Goal: Information Seeking & Learning: Understand process/instructions

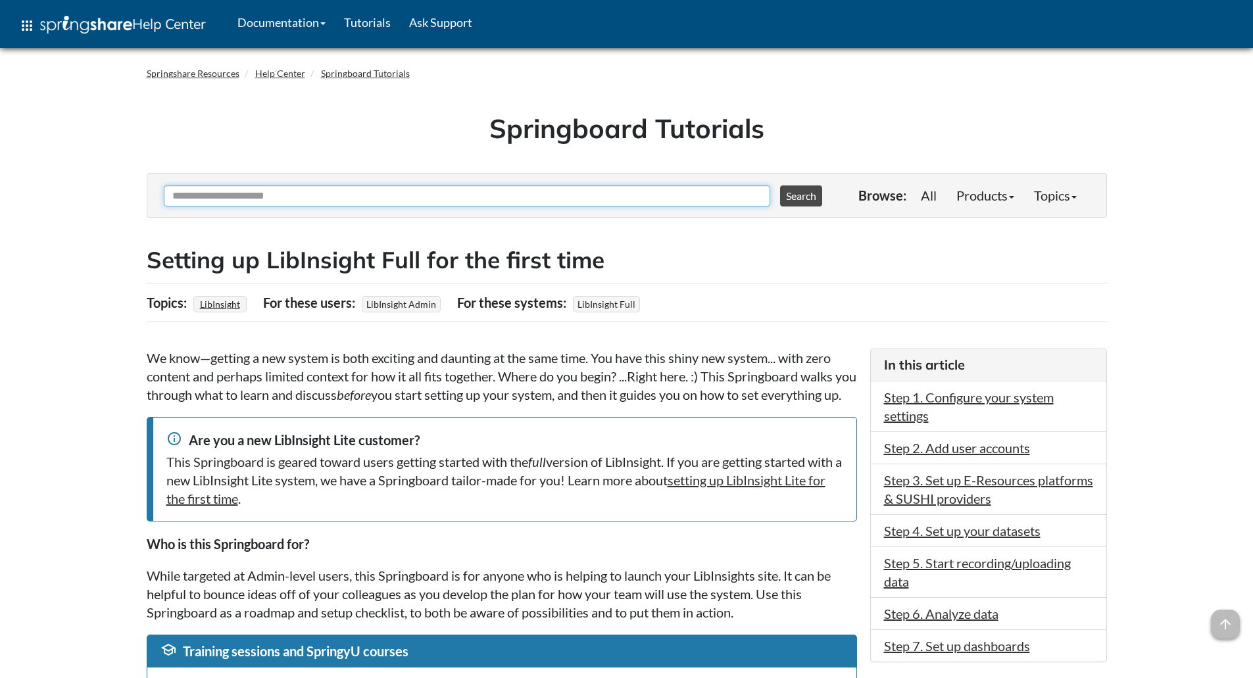
click at [539, 196] on input "Ask Another Question" at bounding box center [467, 195] width 606 height 21
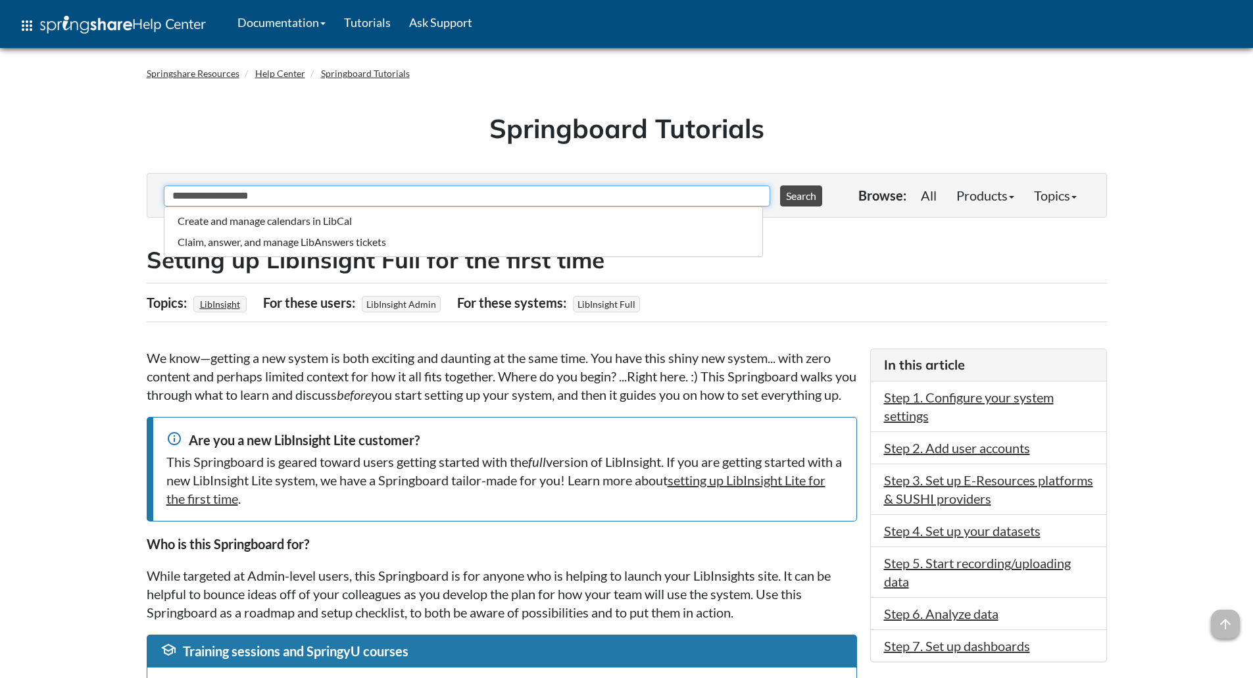
type input "**********"
click at [780, 185] on button "Search" at bounding box center [801, 195] width 42 height 21
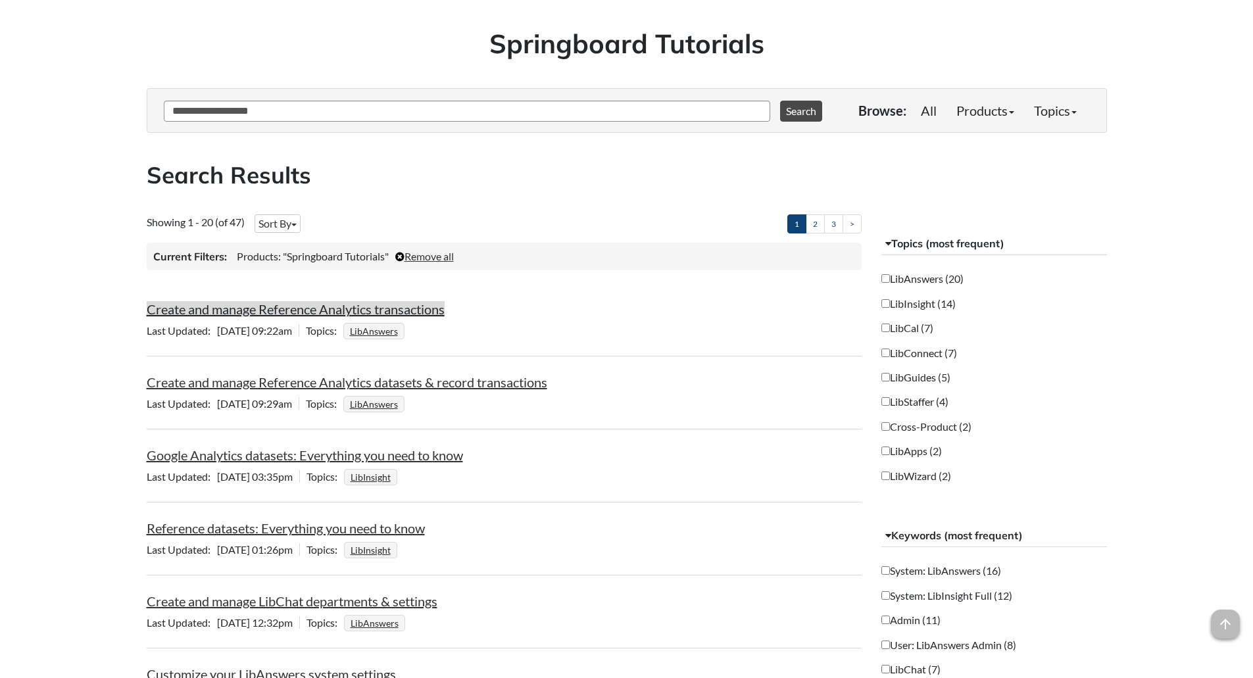
scroll to position [110, 0]
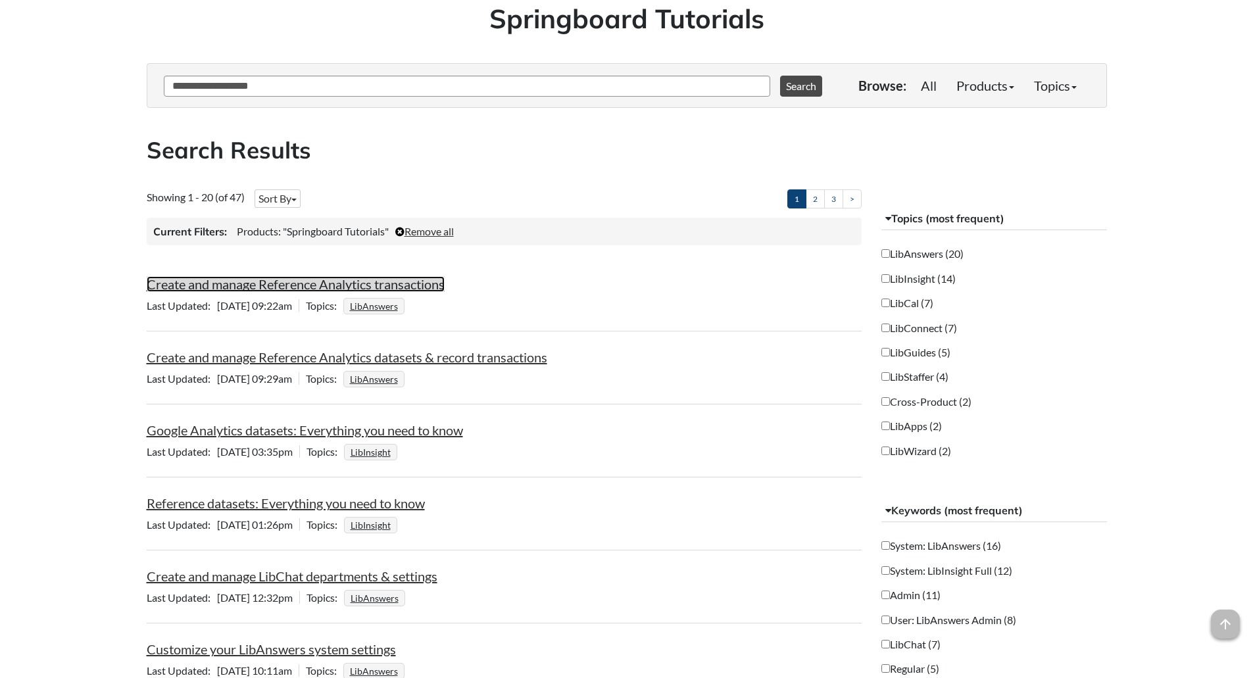
click at [335, 278] on link "Create and manage Reference Analytics transactions" at bounding box center [296, 284] width 298 height 16
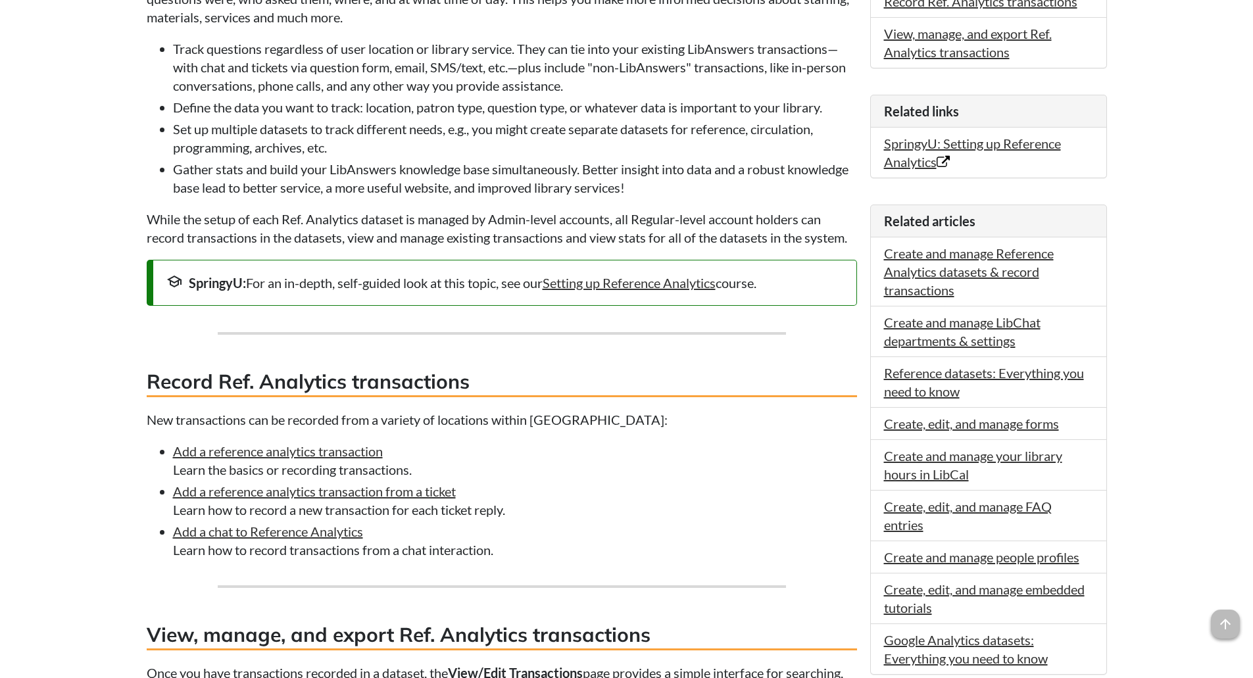
scroll to position [439, 0]
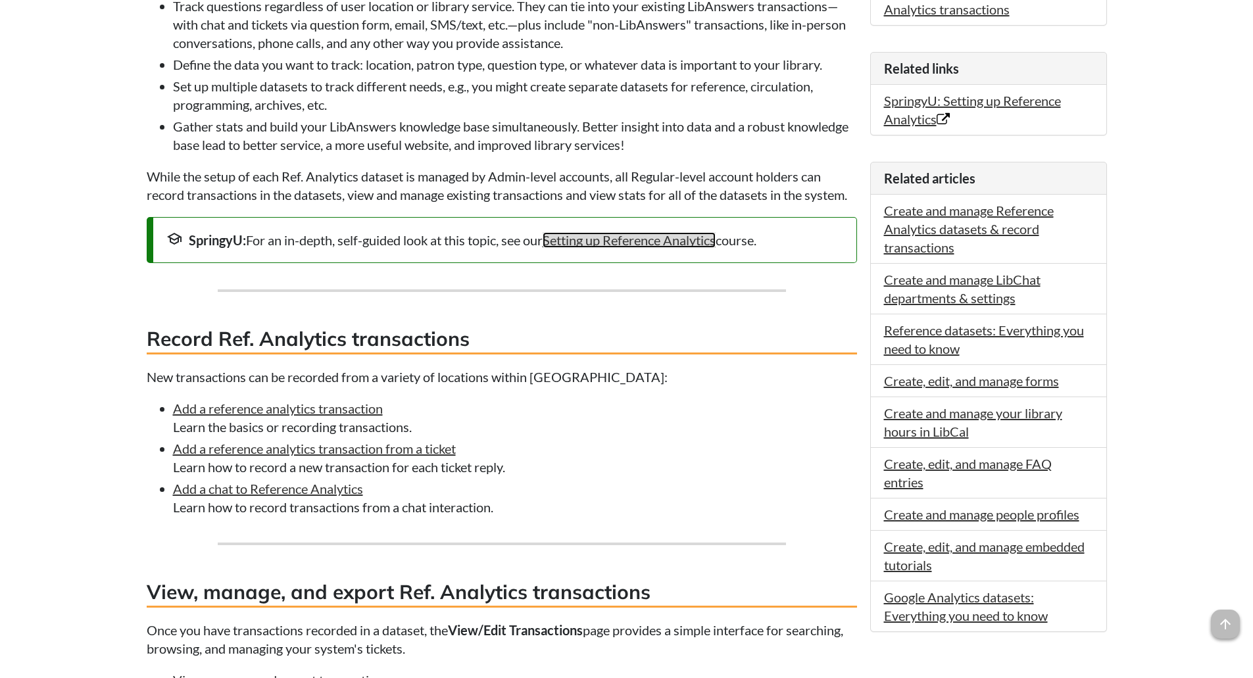
click at [671, 248] on link "Setting up Reference Analytics" at bounding box center [629, 240] width 173 height 16
